Goal: Information Seeking & Learning: Learn about a topic

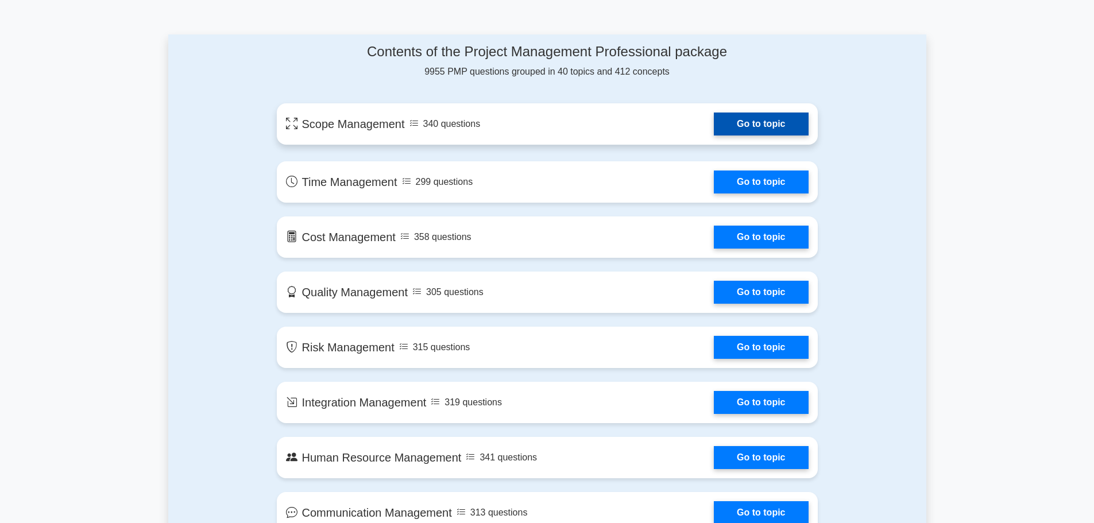
click at [735, 117] on link "Go to topic" at bounding box center [761, 124] width 94 height 23
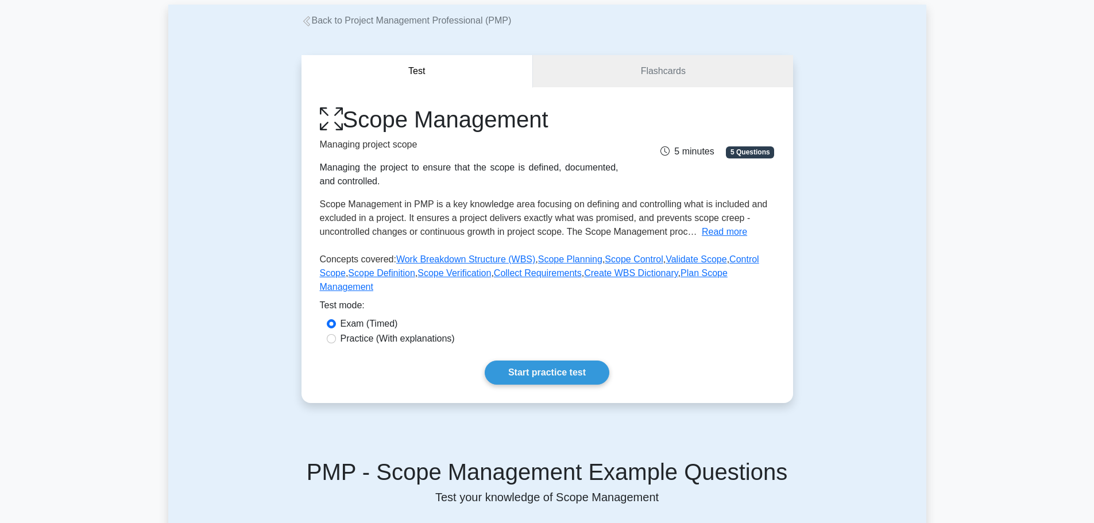
scroll to position [115, 0]
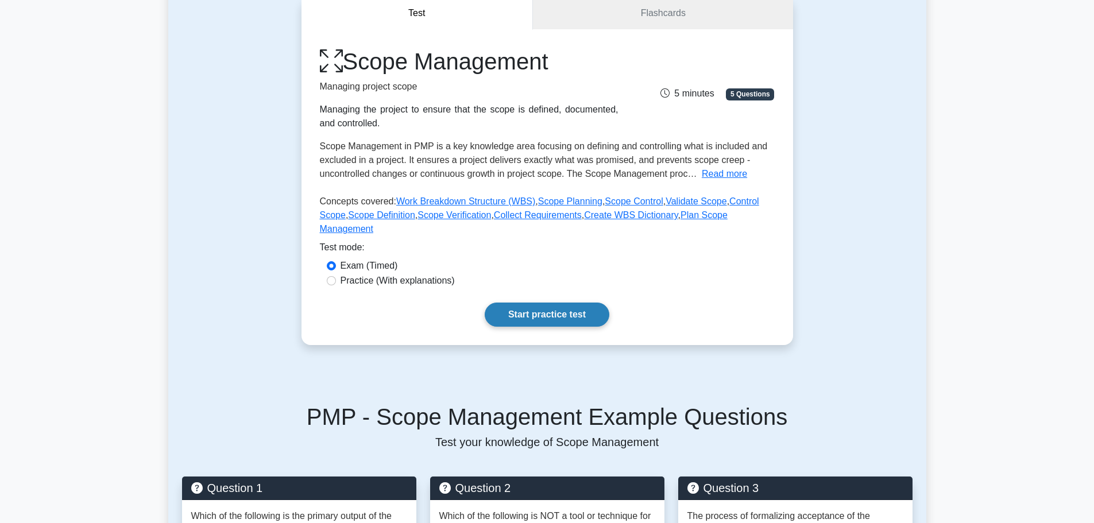
click at [578, 307] on link "Start practice test" at bounding box center [547, 315] width 125 height 24
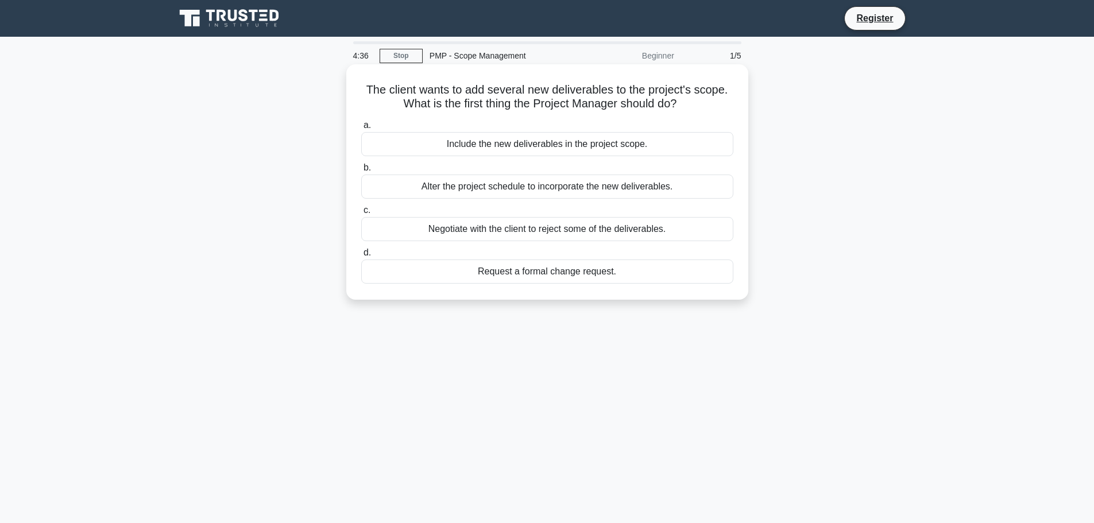
click at [528, 272] on div "Request a formal change request." at bounding box center [547, 272] width 372 height 24
click at [361, 257] on input "d. Request a formal change request." at bounding box center [361, 252] width 0 height 7
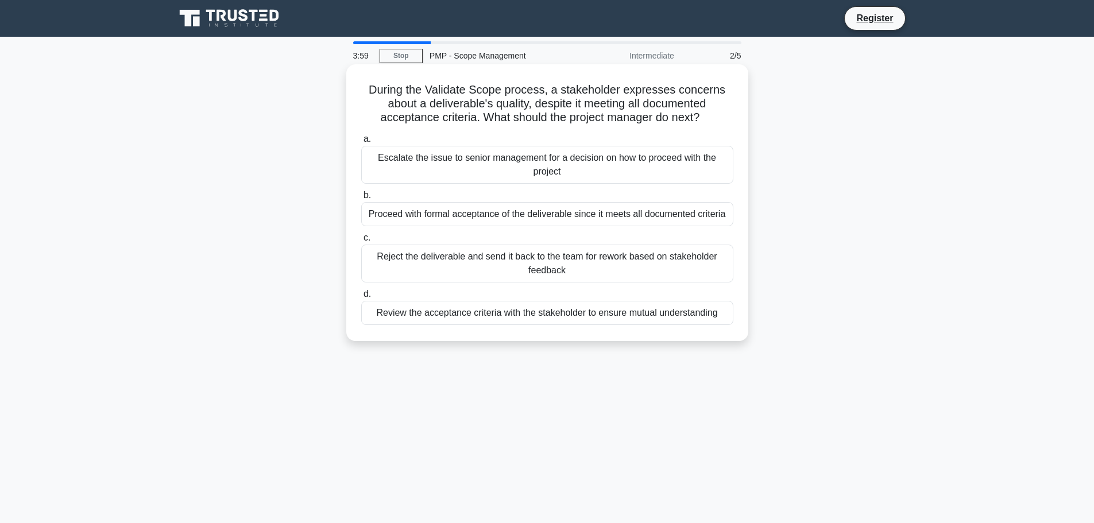
click at [541, 316] on div "Review the acceptance criteria with the stakeholder to ensure mutual understand…" at bounding box center [547, 313] width 372 height 24
click at [361, 298] on input "d. Review the acceptance criteria with the stakeholder to ensure mutual underst…" at bounding box center [361, 294] width 0 height 7
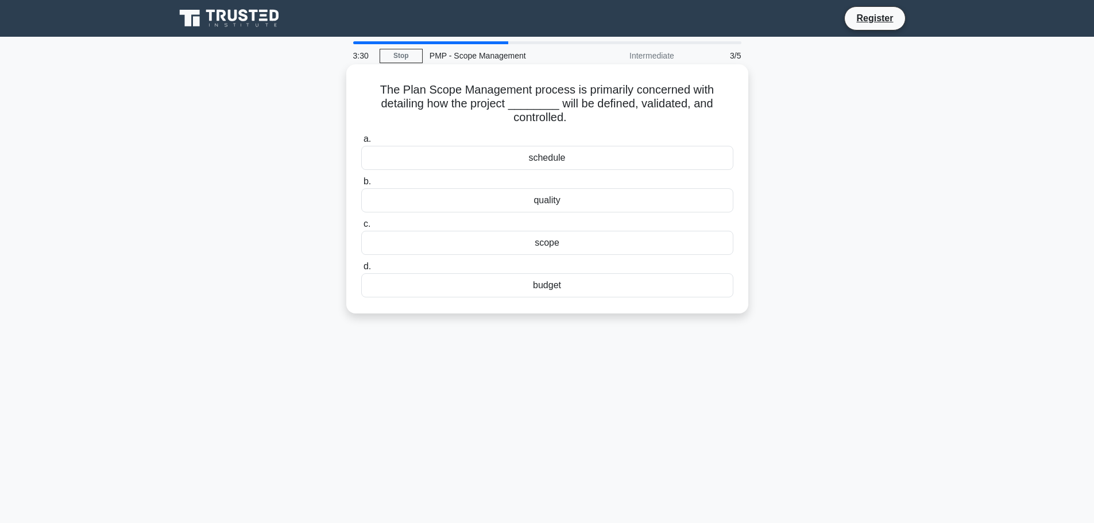
click at [544, 239] on div "scope" at bounding box center [547, 243] width 372 height 24
click at [361, 228] on input "c. scope" at bounding box center [361, 224] width 0 height 7
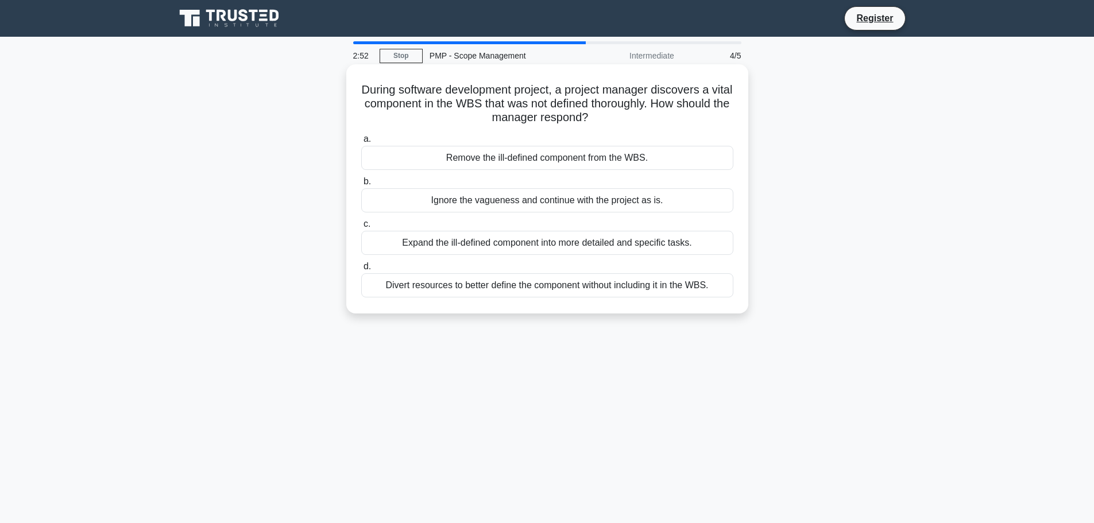
click at [519, 246] on div "Expand the ill-defined component into more detailed and specific tasks." at bounding box center [547, 243] width 372 height 24
click at [361, 228] on input "c. Expand the ill-defined component into more detailed and specific tasks." at bounding box center [361, 224] width 0 height 7
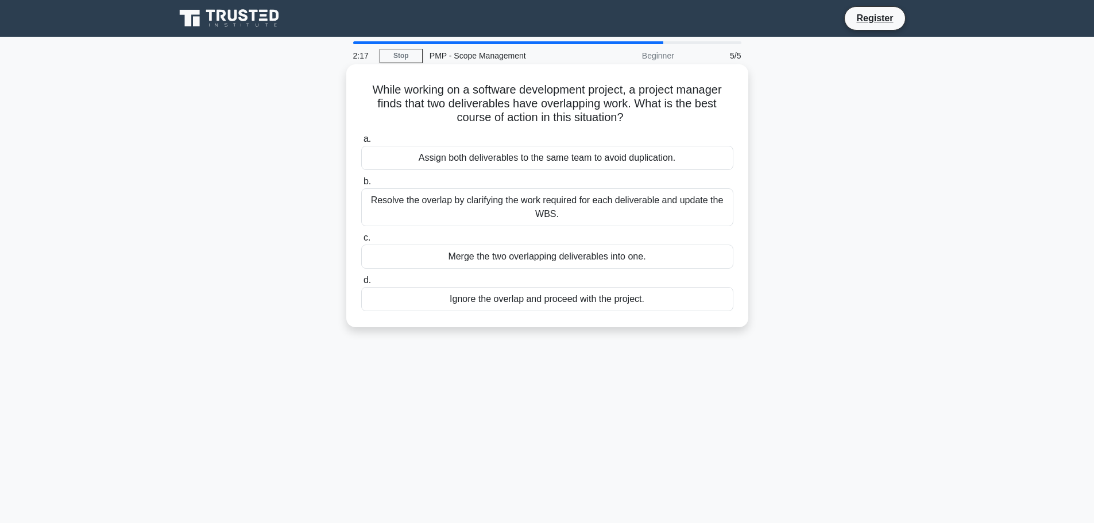
click at [594, 208] on div "Resolve the overlap by clarifying the work required for each deliverable and up…" at bounding box center [547, 207] width 372 height 38
click at [361, 186] on input "b. Resolve the overlap by clarifying the work required for each deliverable and…" at bounding box center [361, 181] width 0 height 7
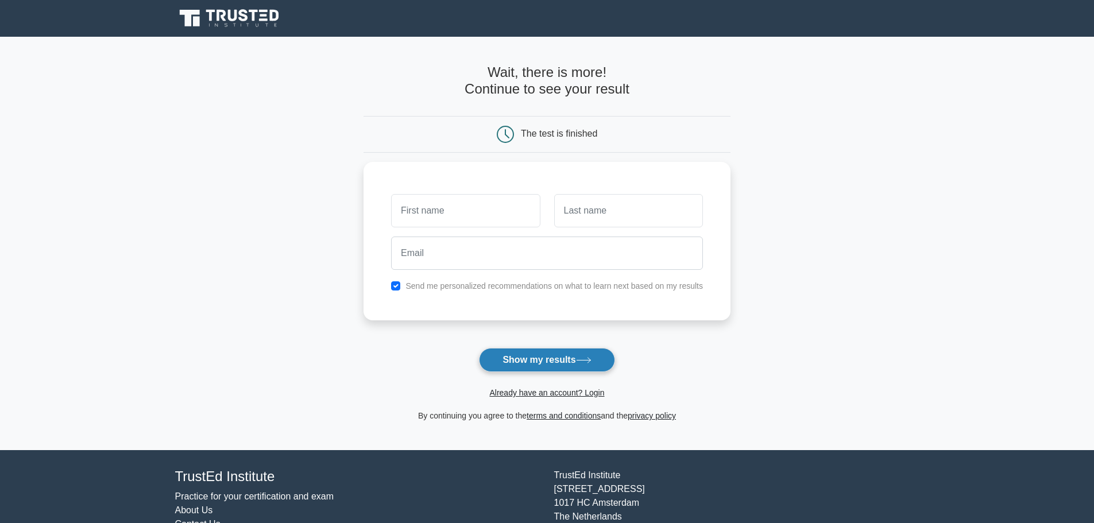
click at [540, 354] on button "Show my results" at bounding box center [547, 360] width 136 height 24
